Goal: Navigation & Orientation: Find specific page/section

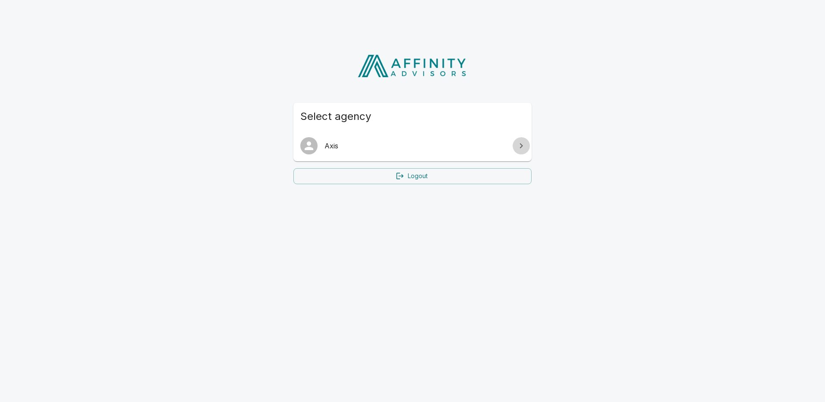
click at [520, 148] on icon at bounding box center [521, 145] width 3 height 5
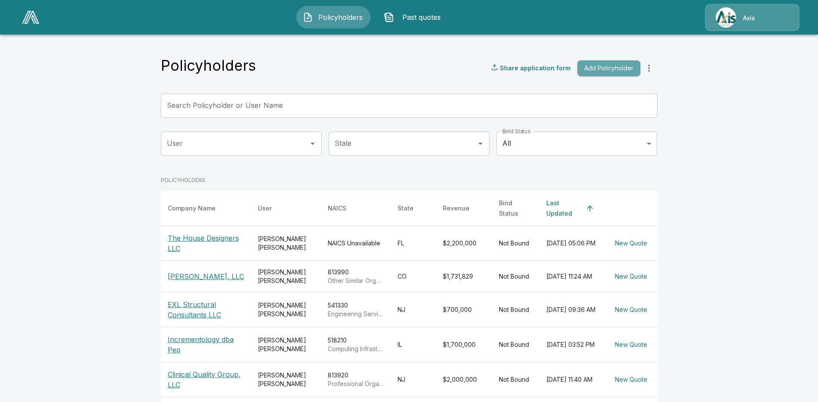
click at [623, 66] on button "Add Policyholder" at bounding box center [608, 68] width 63 height 16
click at [742, 16] on div "Axis" at bounding box center [752, 17] width 94 height 27
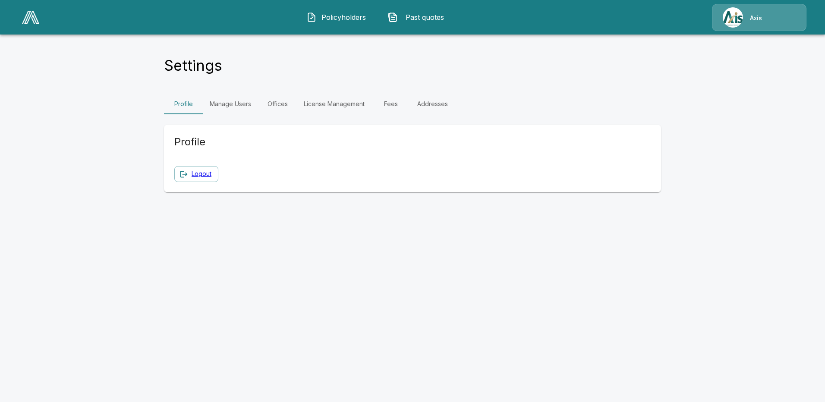
click at [742, 16] on img at bounding box center [732, 17] width 20 height 20
click at [339, 16] on span "Policyholders" at bounding box center [343, 17] width 47 height 10
click at [735, 23] on img at bounding box center [732, 17] width 20 height 20
click at [249, 102] on link "Manage Users" at bounding box center [230, 104] width 55 height 21
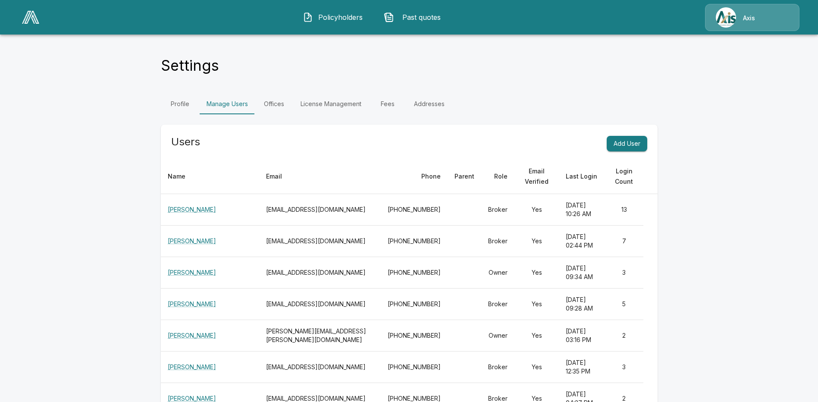
click at [336, 9] on button "Policyholders" at bounding box center [333, 17] width 74 height 22
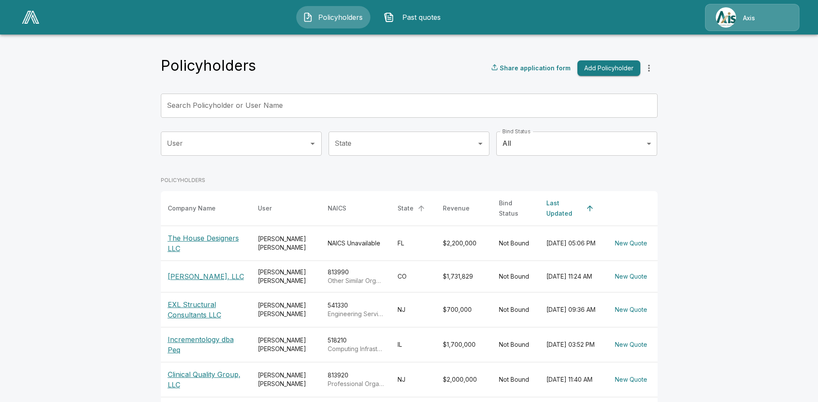
click at [401, 203] on div "State" at bounding box center [406, 208] width 16 height 10
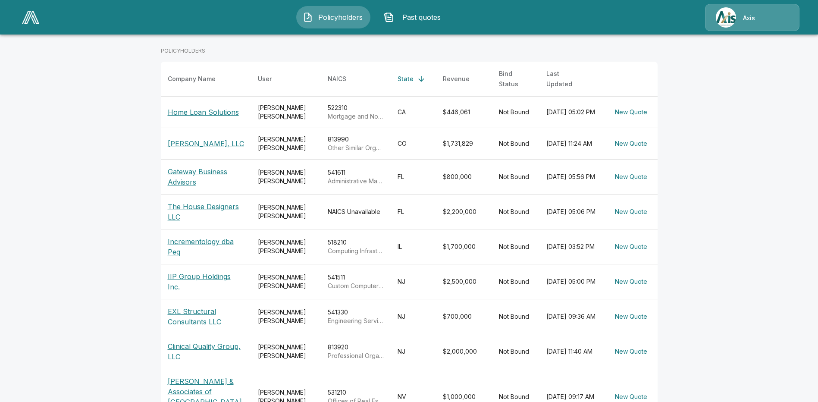
scroll to position [202, 0]
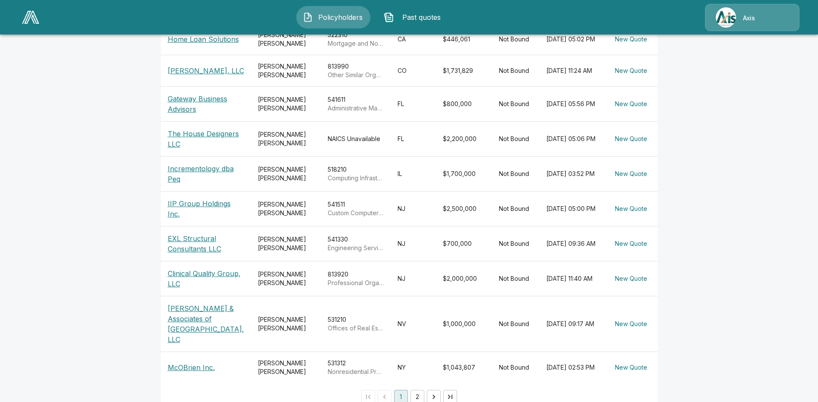
click at [420, 390] on button "2" at bounding box center [418, 397] width 14 height 14
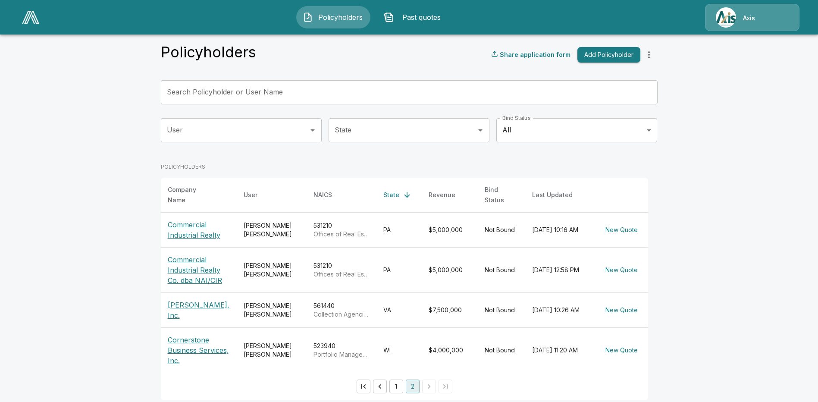
click at [734, 13] on img at bounding box center [726, 17] width 20 height 20
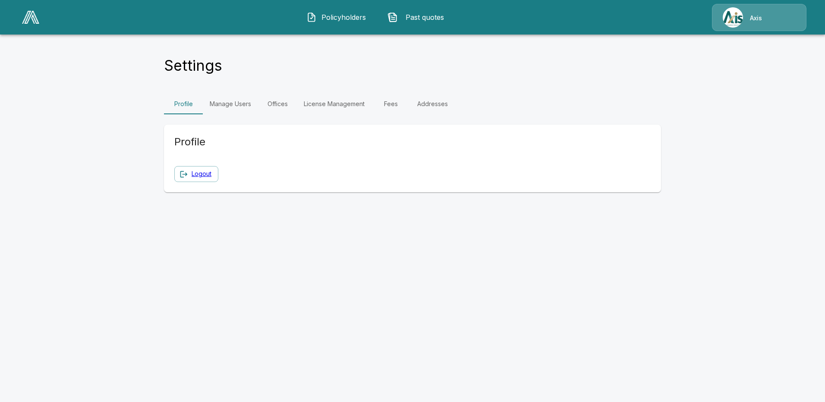
drag, startPoint x: 734, startPoint y: 13, endPoint x: 553, endPoint y: 63, distance: 187.5
click at [553, 63] on div "Settings" at bounding box center [412, 67] width 497 height 23
click at [331, 16] on span "Policyholders" at bounding box center [343, 17] width 47 height 10
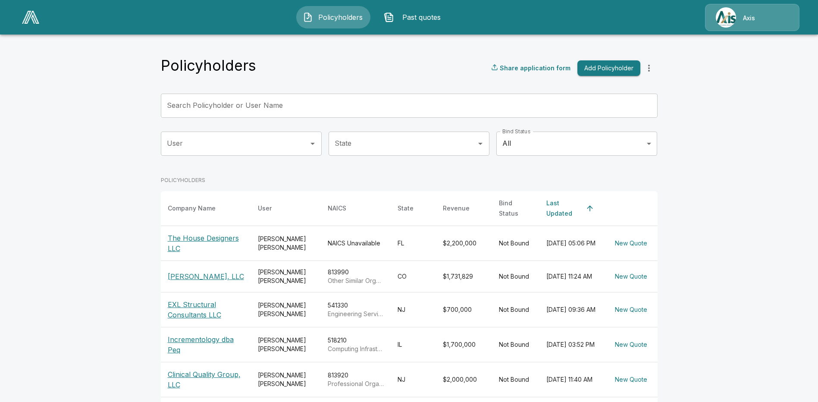
drag, startPoint x: 818, startPoint y: 237, endPoint x: 808, endPoint y: 323, distance: 85.9
click at [814, 322] on main "Policyholders Share application form Add Policyholder Search Policyholder or Us…" at bounding box center [409, 311] width 818 height 623
click at [783, 253] on main "Policyholders Share application form Add Policyholder Search Policyholder or Us…" at bounding box center [409, 311] width 818 height 623
drag, startPoint x: 731, startPoint y: 214, endPoint x: 729, endPoint y: 326, distance: 111.3
click at [729, 326] on main "Policyholders Share application form Add Policyholder Search Policyholder or Us…" at bounding box center [409, 311] width 818 height 623
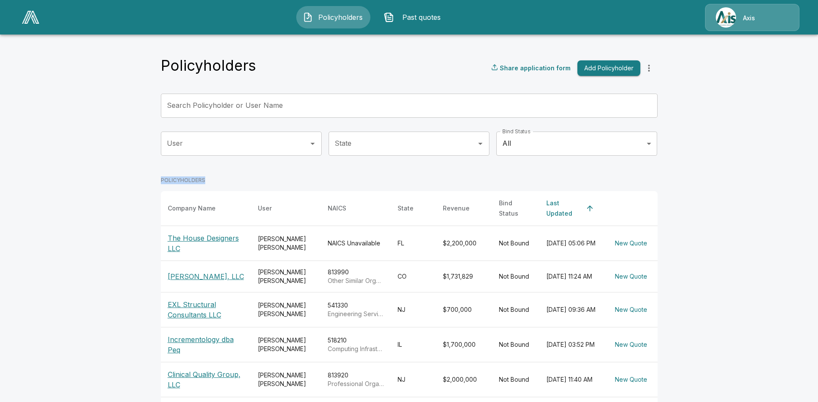
click at [727, 326] on main "Policyholders Share application form Add Policyholder Search Policyholder or Us…" at bounding box center [409, 311] width 818 height 623
click at [681, 218] on main "Policyholders Share application form Add Policyholder Search Policyholder or Us…" at bounding box center [409, 311] width 818 height 623
click at [708, 153] on main "Policyholders Share application form Add Policyholder Search Policyholder or Us…" at bounding box center [409, 311] width 818 height 623
drag, startPoint x: 763, startPoint y: 147, endPoint x: 762, endPoint y: 295, distance: 147.5
click at [763, 293] on main "Policyholders Share application form Add Policyholder Search Policyholder or Us…" at bounding box center [409, 311] width 818 height 623
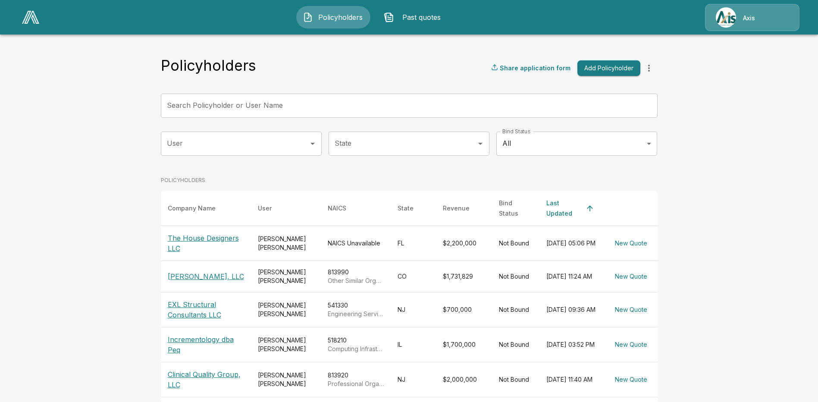
click at [689, 120] on main "Policyholders Share application form Add Policyholder Search Policyholder or Us…" at bounding box center [409, 311] width 818 height 623
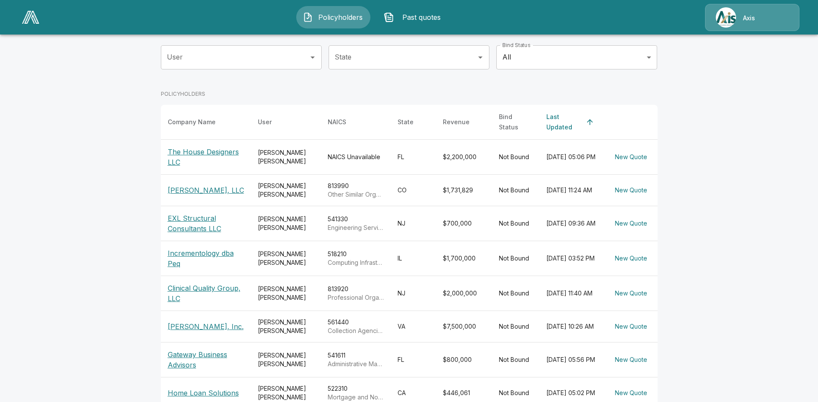
scroll to position [129, 0]
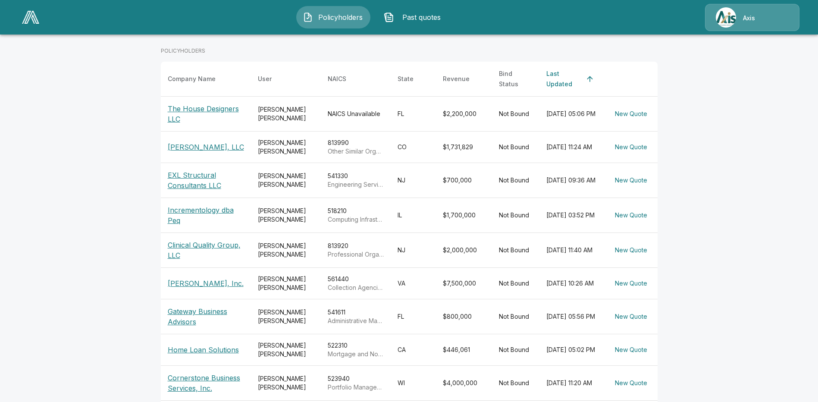
click at [756, 14] on div "Axis" at bounding box center [752, 17] width 94 height 27
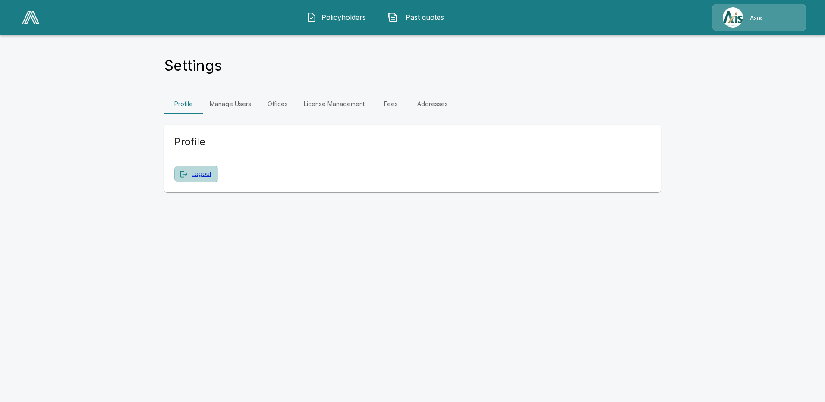
click at [198, 175] on link "Logout" at bounding box center [201, 174] width 20 height 11
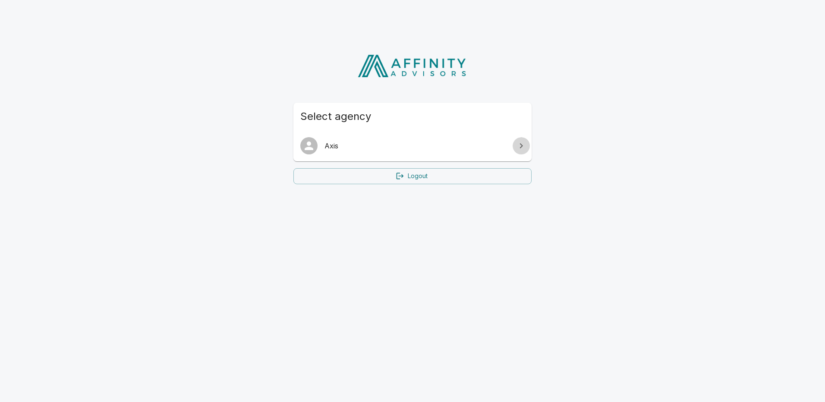
click at [520, 144] on icon at bounding box center [521, 145] width 3 height 5
drag, startPoint x: 326, startPoint y: 144, endPoint x: 577, endPoint y: 217, distance: 261.6
click at [577, 217] on html "Select agency Axis Logout" at bounding box center [412, 114] width 825 height 229
click at [401, 174] on icon at bounding box center [399, 176] width 9 height 9
click at [429, 179] on link "Logout" at bounding box center [412, 176] width 238 height 16
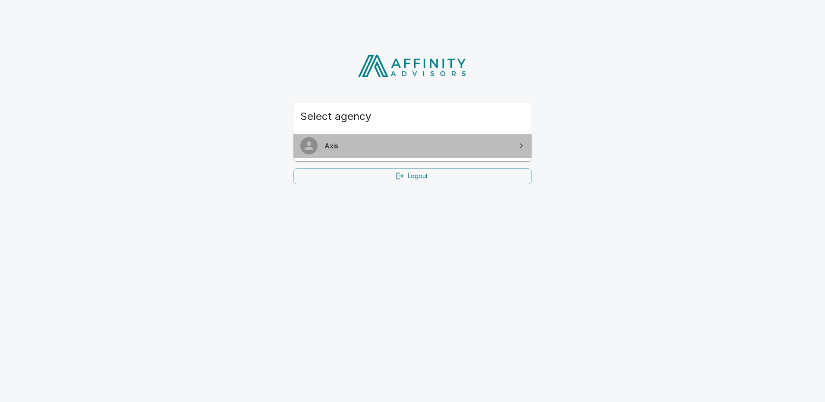
click at [412, 153] on link "Axis" at bounding box center [412, 146] width 238 height 24
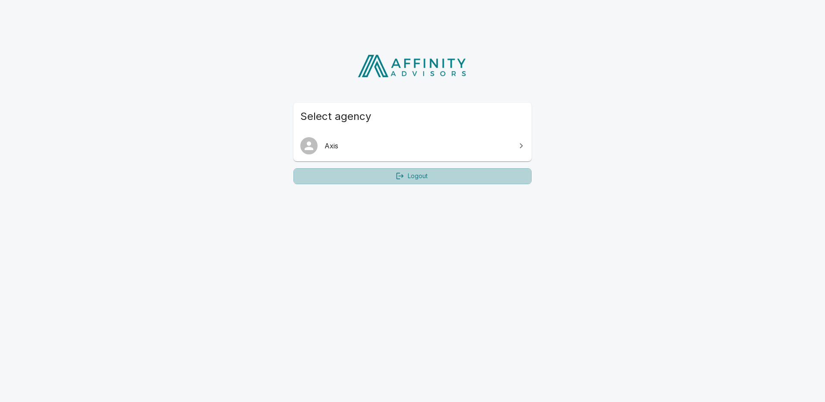
click at [425, 182] on link "Logout" at bounding box center [412, 176] width 238 height 16
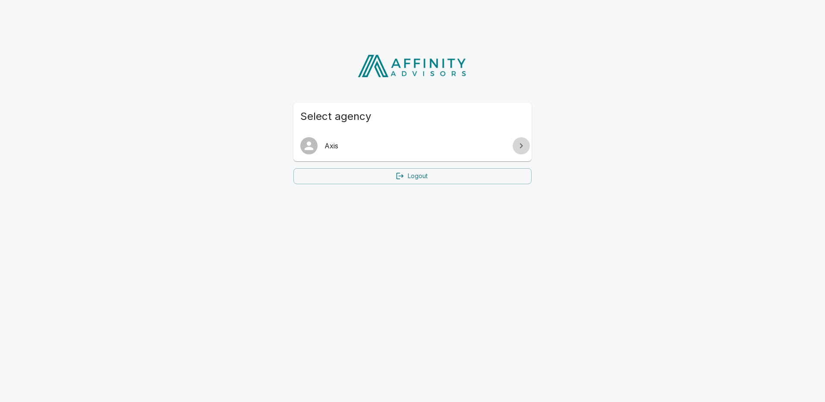
click at [515, 144] on link at bounding box center [520, 145] width 17 height 17
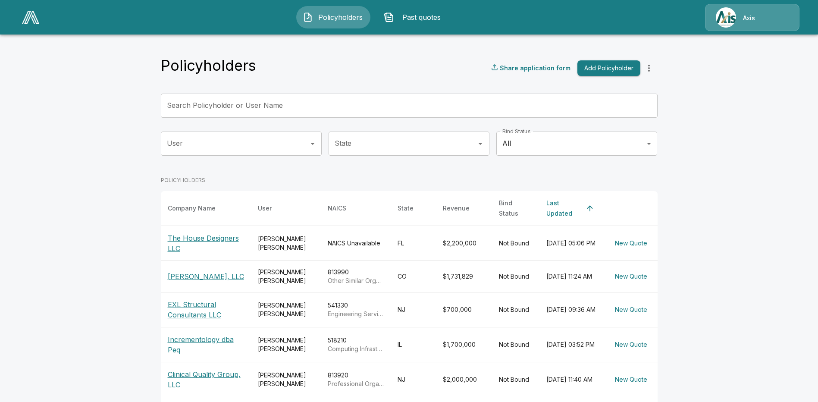
click at [749, 21] on p "Axis" at bounding box center [749, 18] width 12 height 9
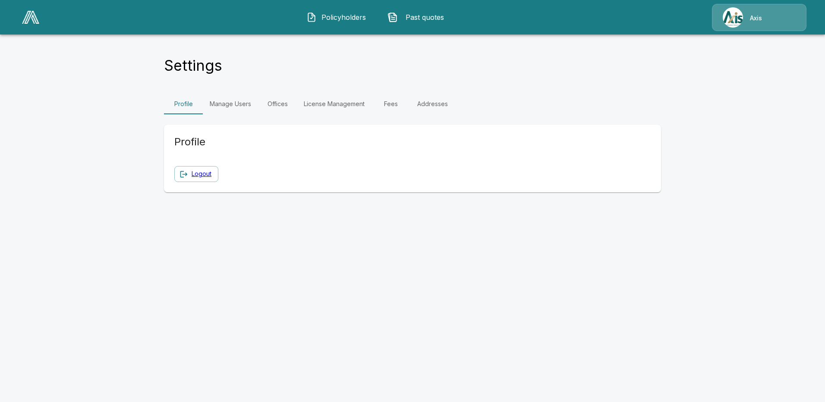
click at [748, 19] on div "Axis" at bounding box center [759, 17] width 94 height 27
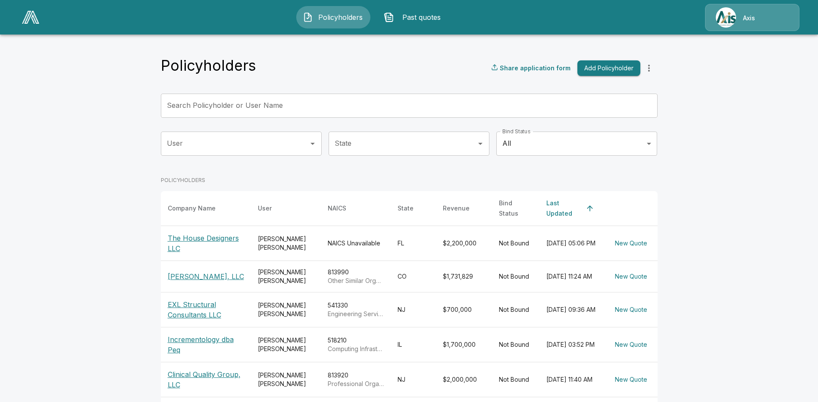
click at [743, 22] on div "Axis" at bounding box center [752, 17] width 94 height 27
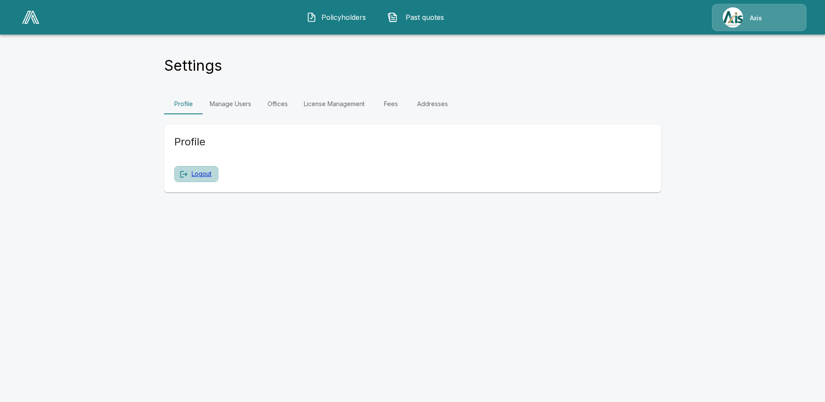
click at [195, 176] on link "Logout" at bounding box center [201, 174] width 20 height 11
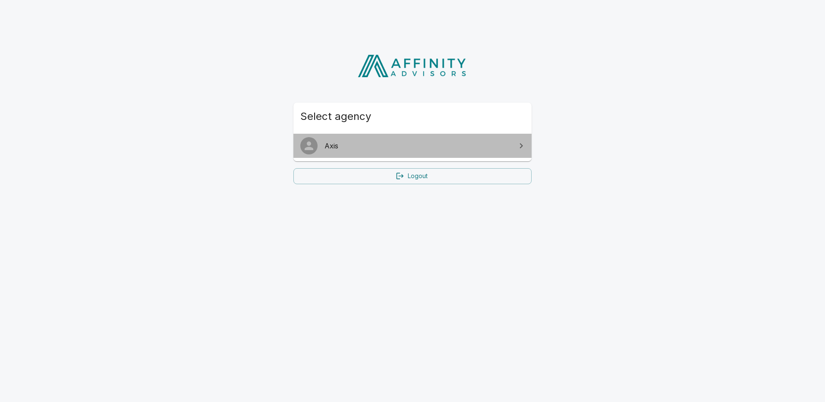
click at [352, 140] on link "Axis" at bounding box center [412, 146] width 238 height 24
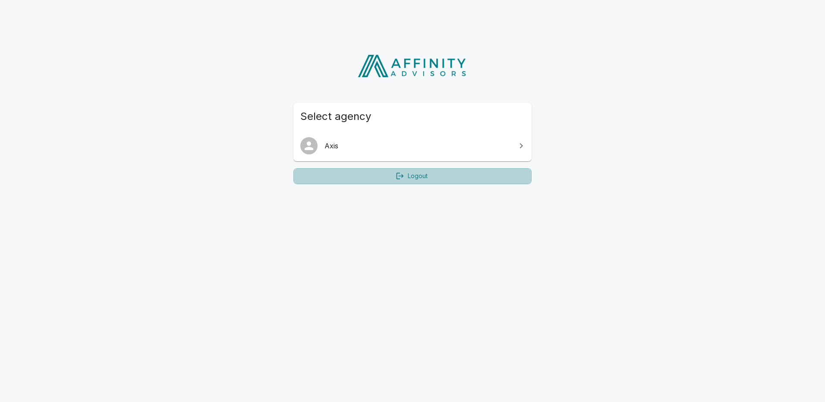
click at [432, 179] on link "Logout" at bounding box center [412, 176] width 238 height 16
click at [419, 176] on link "Logout" at bounding box center [412, 176] width 238 height 16
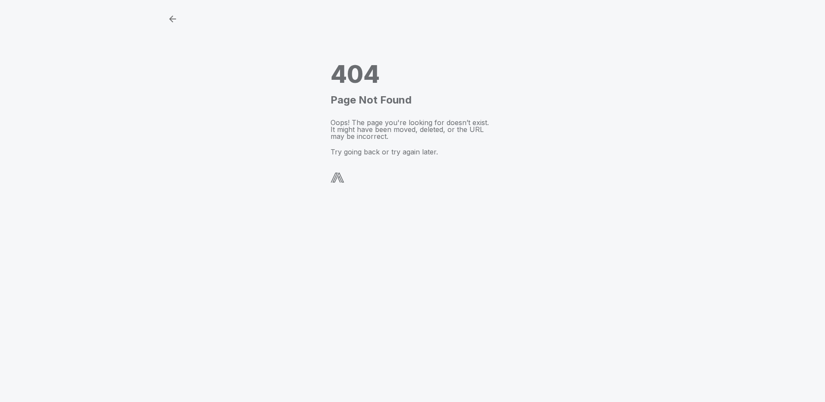
click at [339, 173] on img at bounding box center [337, 178] width 14 height 10
click at [351, 105] on h6 "Page Not Found" at bounding box center [412, 100] width 164 height 10
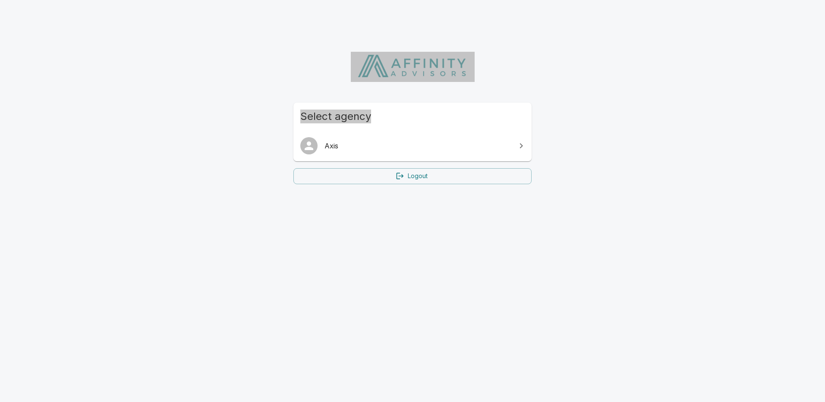
drag, startPoint x: 595, startPoint y: 51, endPoint x: 645, endPoint y: 190, distance: 147.5
click at [645, 190] on html "Select agency Axis Logout" at bounding box center [412, 114] width 825 height 229
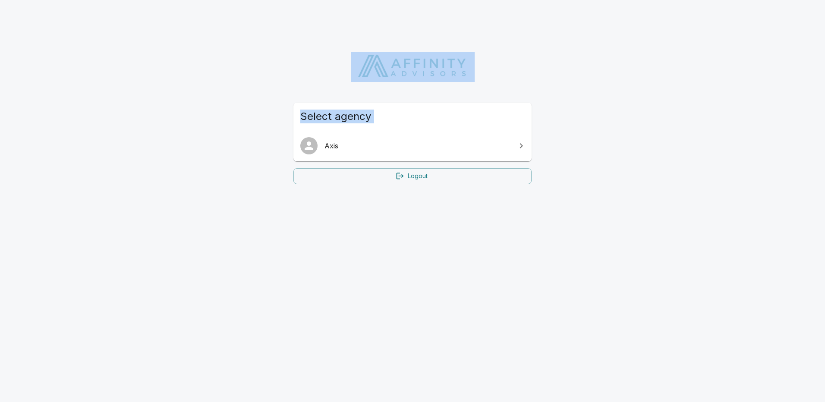
drag, startPoint x: 645, startPoint y: 190, endPoint x: 634, endPoint y: 237, distance: 48.7
click at [634, 229] on html "Select agency Axis Logout" at bounding box center [412, 114] width 825 height 229
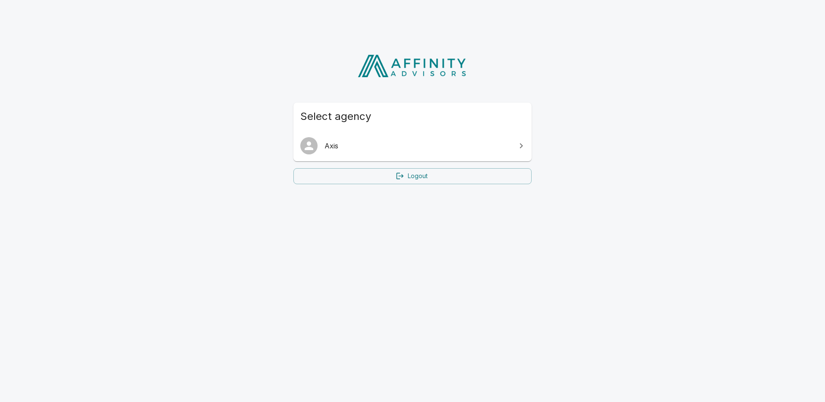
click at [675, 229] on html "Select agency Axis Logout" at bounding box center [412, 114] width 825 height 229
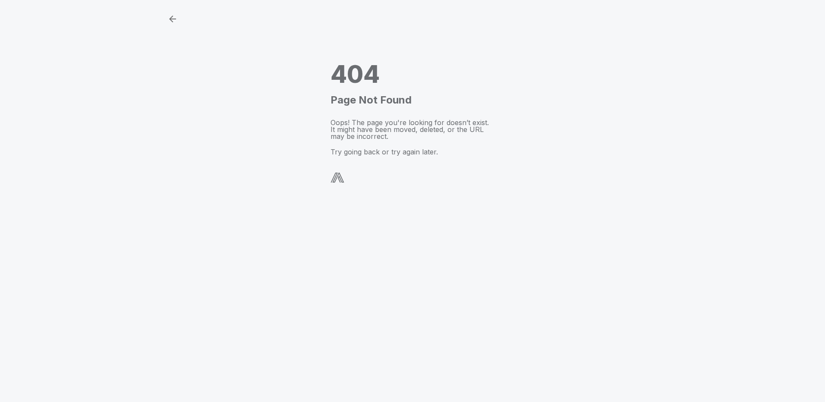
click at [337, 180] on img at bounding box center [337, 178] width 14 height 10
click at [172, 18] on icon "button" at bounding box center [172, 19] width 10 height 10
click at [801, 63] on body "404 Page Not Found Oops! The page you're looking for doesn’t exist. It might ha…" at bounding box center [412, 98] width 825 height 191
